Goal: Task Accomplishment & Management: Manage account settings

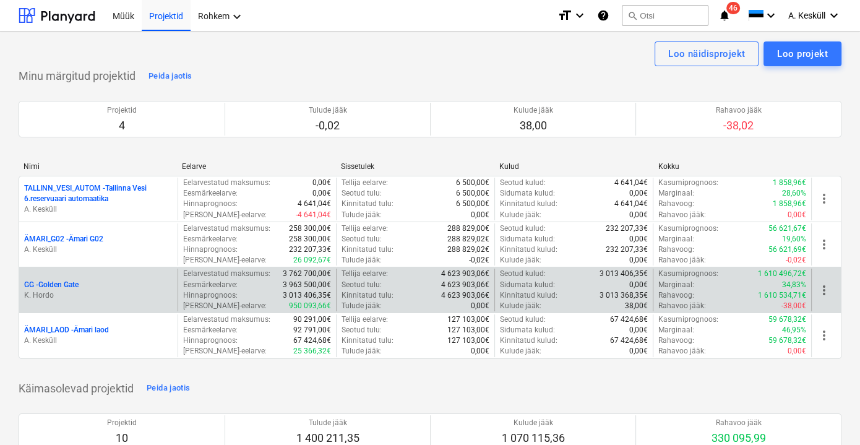
click at [54, 284] on p "GG - [GEOGRAPHIC_DATA]" at bounding box center [51, 285] width 54 height 11
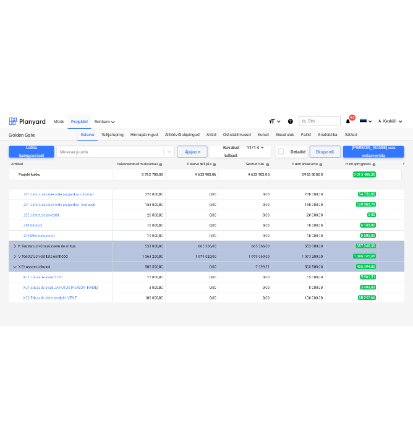
scroll to position [281, 0]
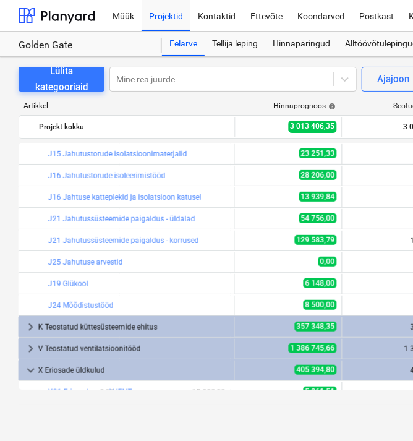
scroll to position [168, 450]
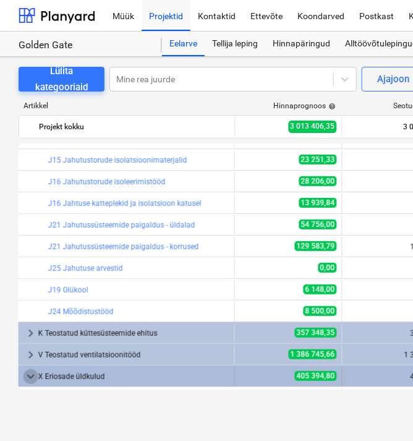
click at [31, 370] on span "keyboard_arrow_down" at bounding box center [30, 376] width 15 height 15
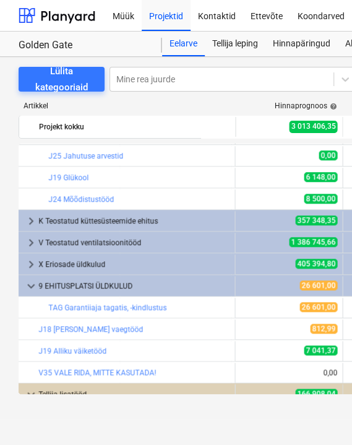
scroll to position [281, 450]
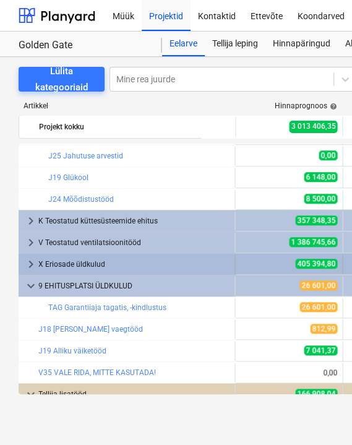
click at [33, 262] on span "keyboard_arrow_right" at bounding box center [30, 264] width 15 height 15
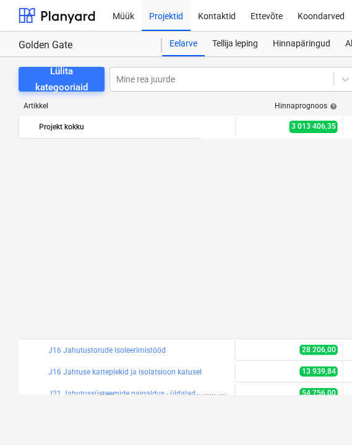
scroll to position [224, 450]
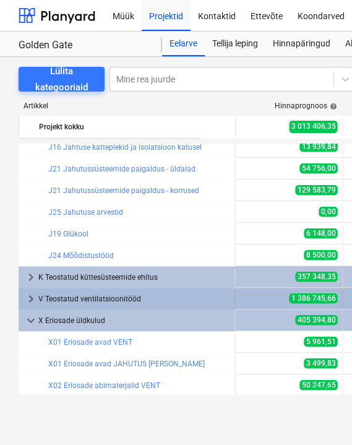
click at [25, 294] on span "keyboard_arrow_right" at bounding box center [30, 298] width 15 height 15
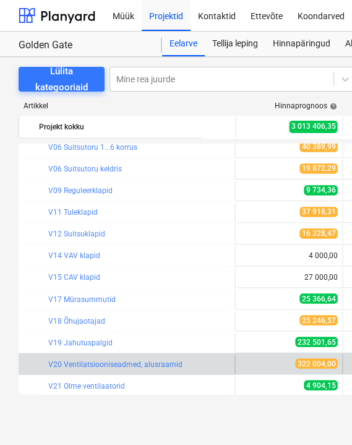
scroll to position [618, 450]
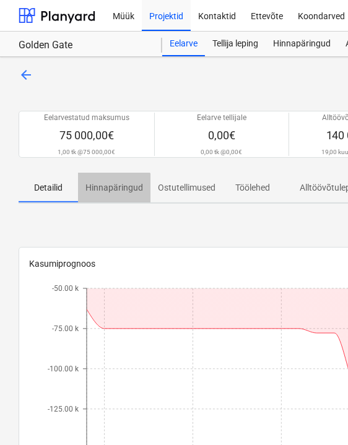
click at [112, 193] on span "Hinnapäringud" at bounding box center [114, 187] width 72 height 20
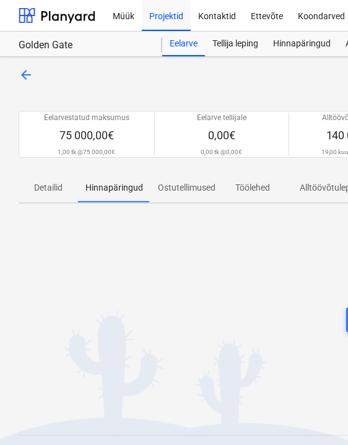
click at [317, 189] on p "Alltöövõtulepingud" at bounding box center [335, 187] width 72 height 13
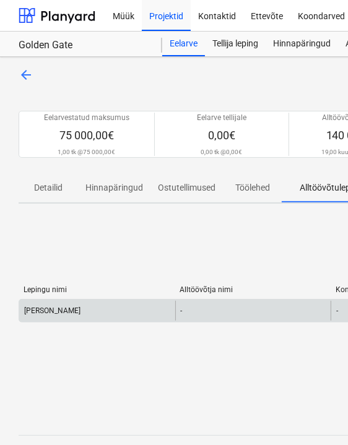
click at [70, 314] on div "KODA KANDED" at bounding box center [97, 311] width 156 height 20
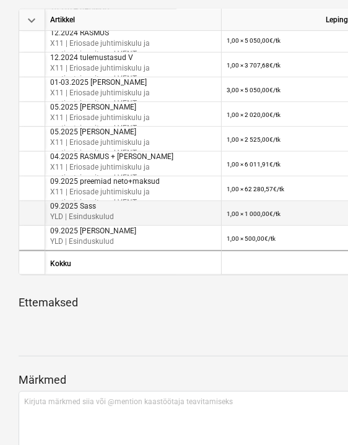
scroll to position [281, 0]
